Goal: Navigation & Orientation: Find specific page/section

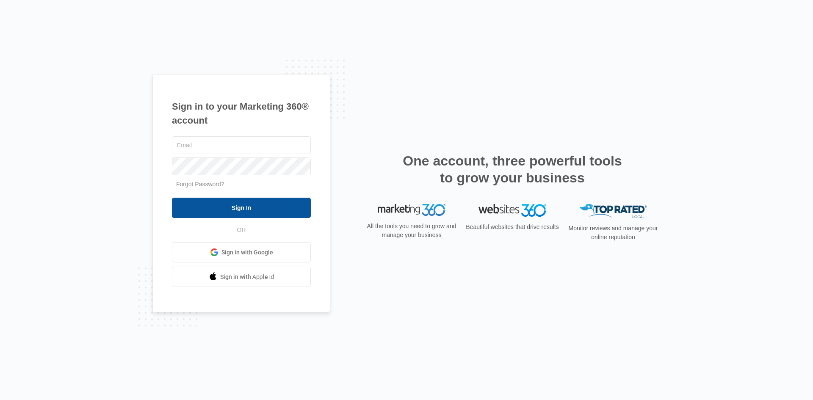
type input "[EMAIL_ADDRESS][DOMAIN_NAME]"
click at [230, 212] on input "Sign In" at bounding box center [241, 208] width 139 height 20
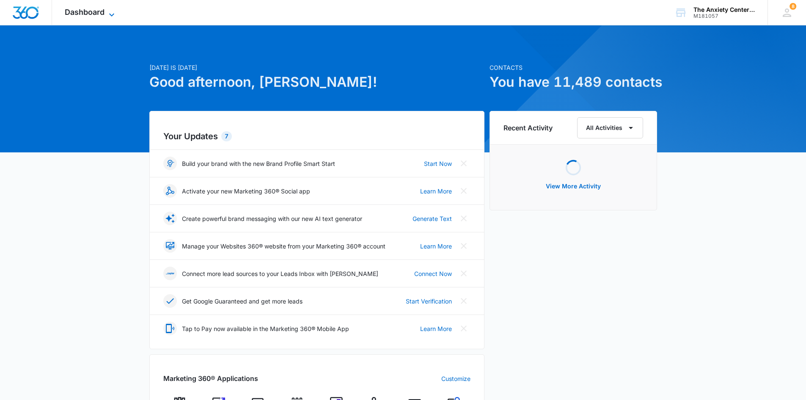
click at [109, 14] on icon at bounding box center [112, 15] width 10 height 10
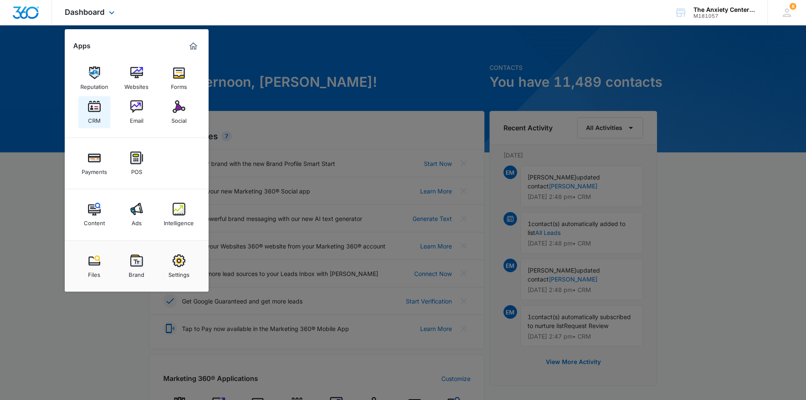
click at [92, 113] on div "CRM" at bounding box center [94, 118] width 13 height 11
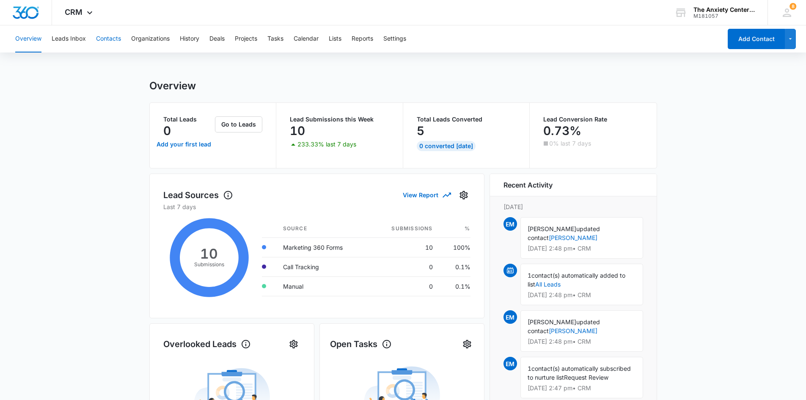
click at [114, 41] on button "Contacts" at bounding box center [108, 38] width 25 height 27
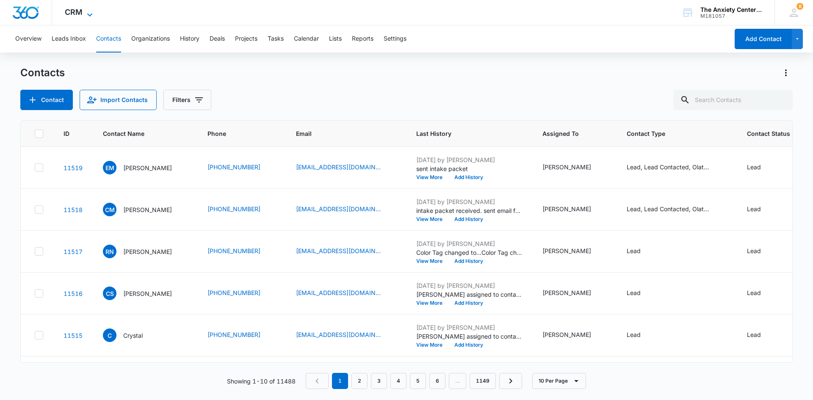
click at [87, 12] on icon at bounding box center [90, 15] width 10 height 10
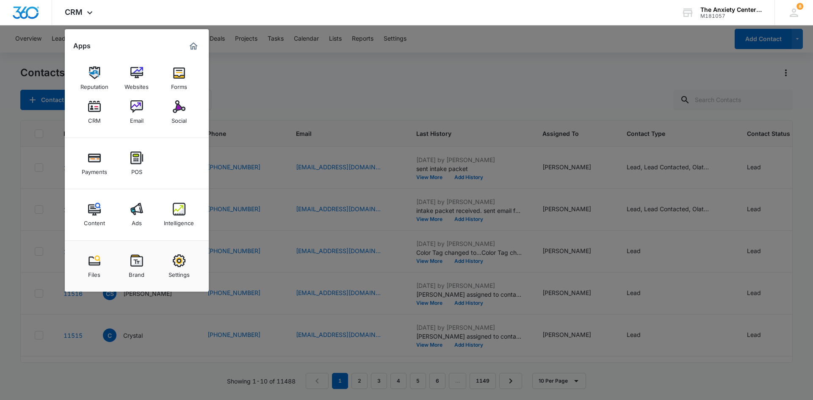
drag, startPoint x: 180, startPoint y: 209, endPoint x: 226, endPoint y: 105, distance: 113.2
click at [180, 209] on img at bounding box center [179, 209] width 13 height 13
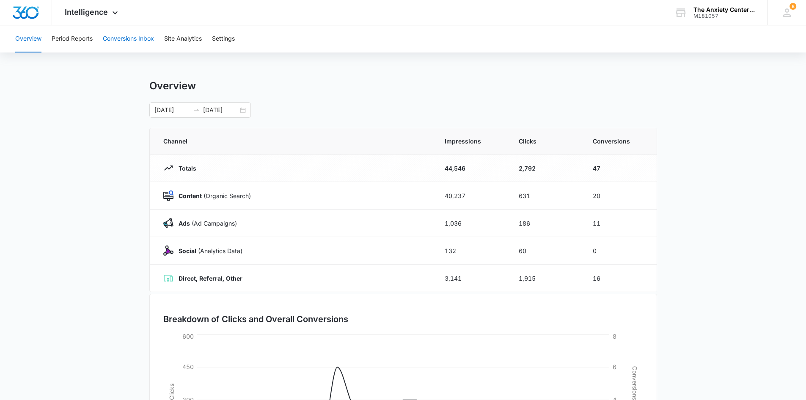
click at [129, 41] on button "Conversions Inbox" at bounding box center [128, 38] width 51 height 27
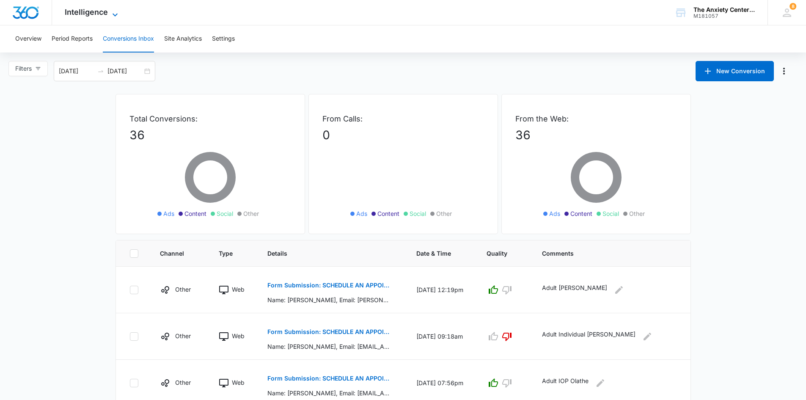
click at [113, 14] on icon at bounding box center [115, 15] width 10 height 10
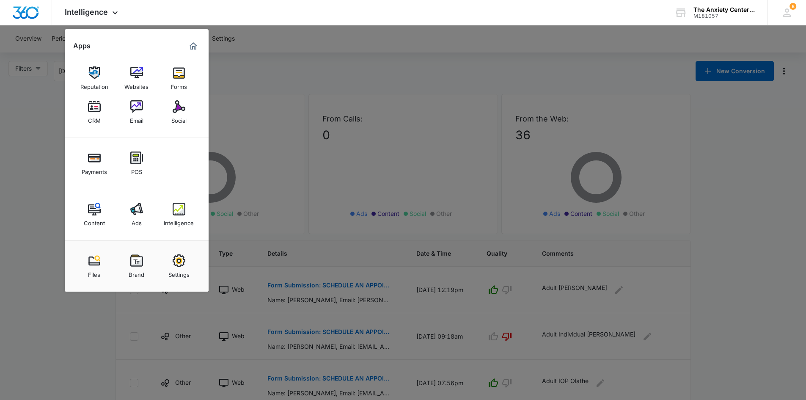
click at [99, 120] on div "CRM" at bounding box center [94, 118] width 13 height 11
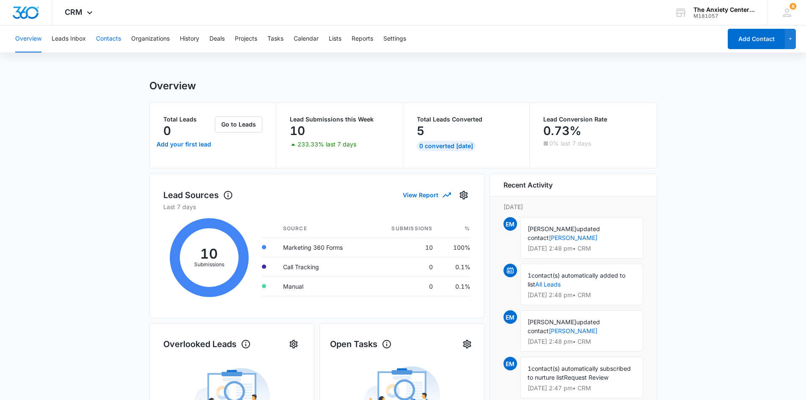
click at [114, 41] on button "Contacts" at bounding box center [108, 38] width 25 height 27
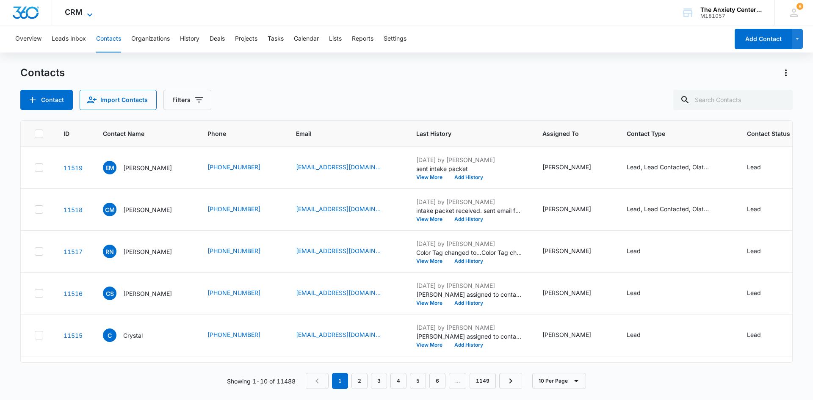
click at [89, 12] on icon at bounding box center [90, 15] width 10 height 10
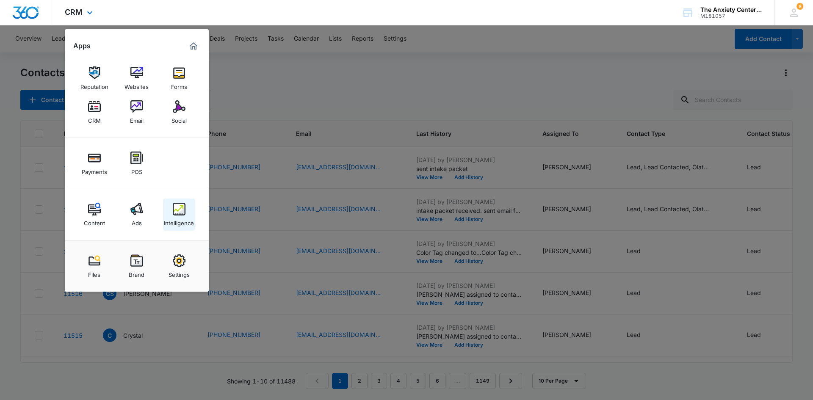
click at [177, 207] on img at bounding box center [179, 209] width 13 height 13
